Goal: Task Accomplishment & Management: Manage account settings

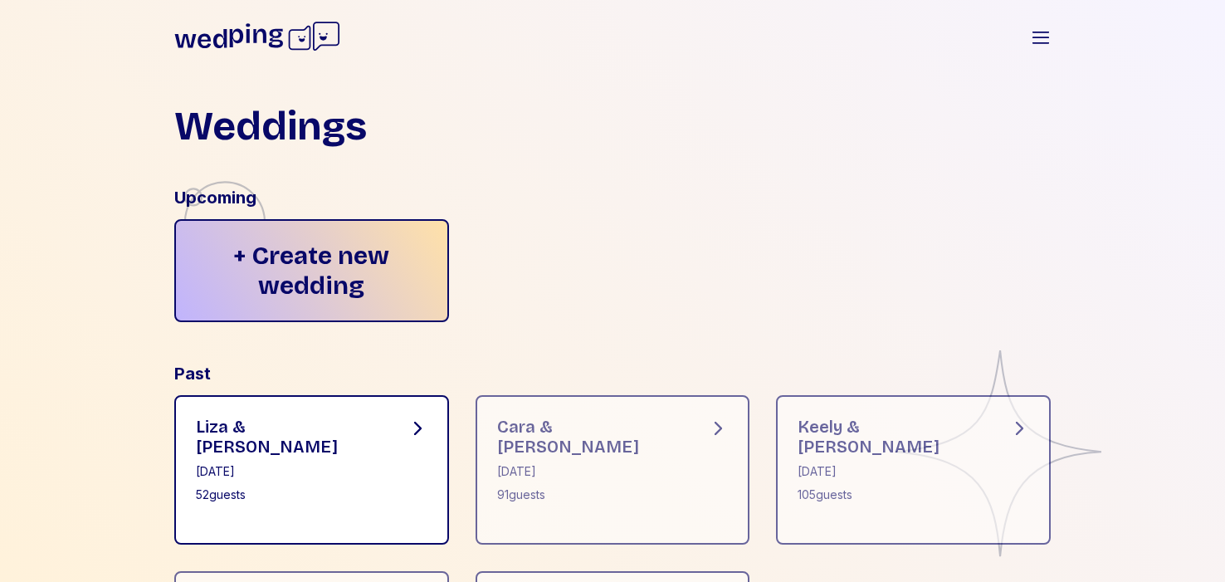
click at [334, 439] on div "[PERSON_NAME] & [PERSON_NAME] [DATE] 52 guests" at bounding box center [311, 469] width 275 height 149
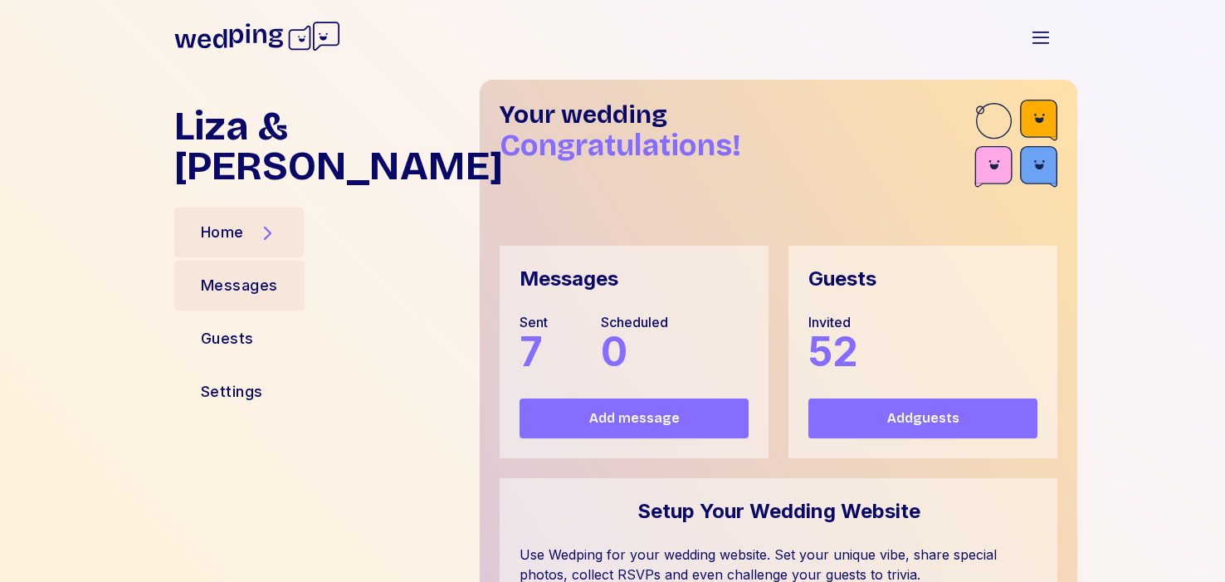
click at [269, 274] on div "Messages" at bounding box center [239, 285] width 77 height 23
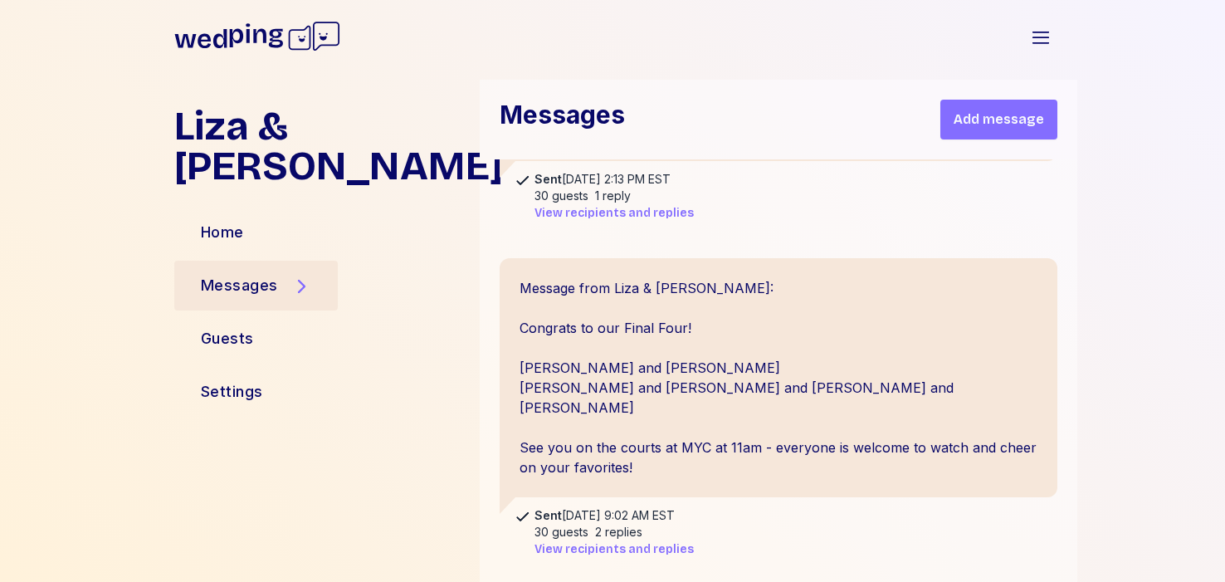
scroll to position [1724, 0]
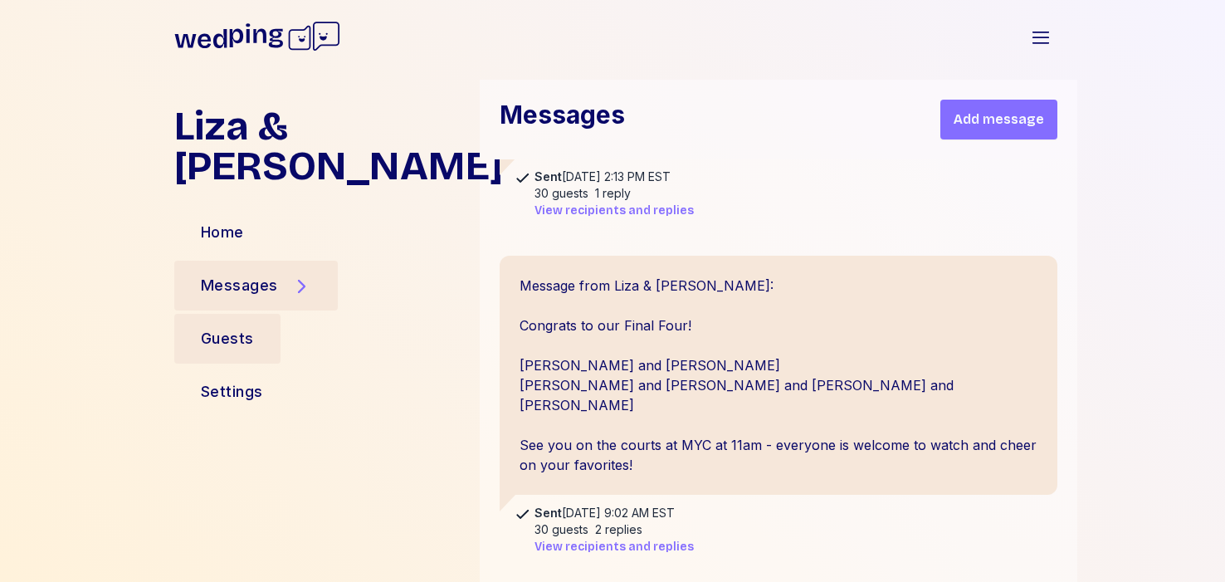
click at [255, 314] on div "Guests" at bounding box center [227, 339] width 106 height 50
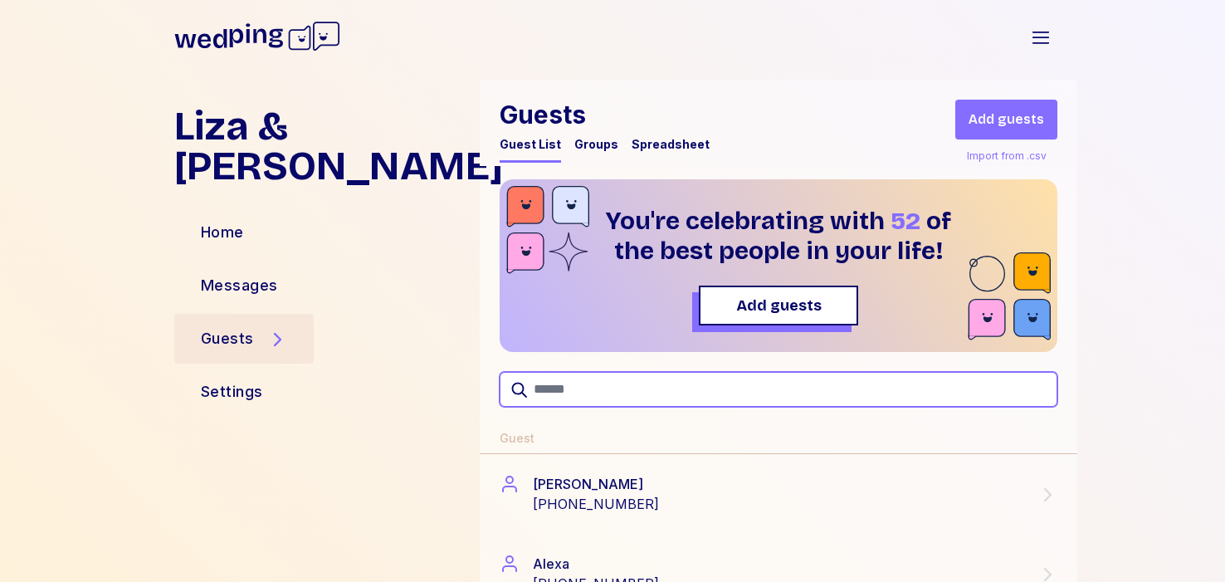
click at [580, 397] on input "text" at bounding box center [779, 389] width 558 height 35
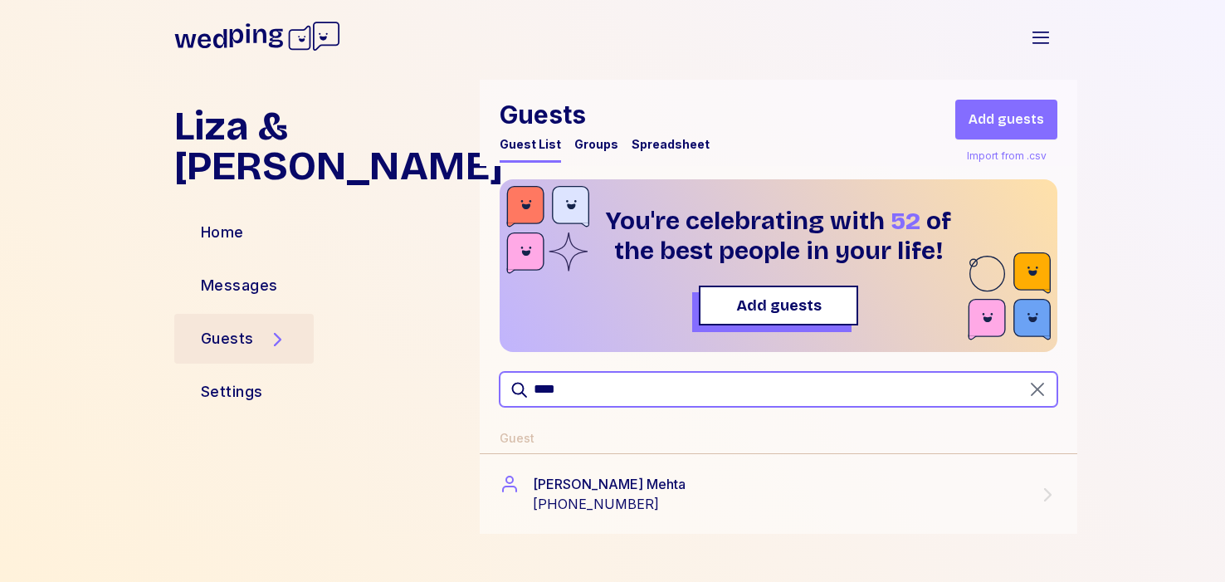
type input "****"
